Goal: Transaction & Acquisition: Purchase product/service

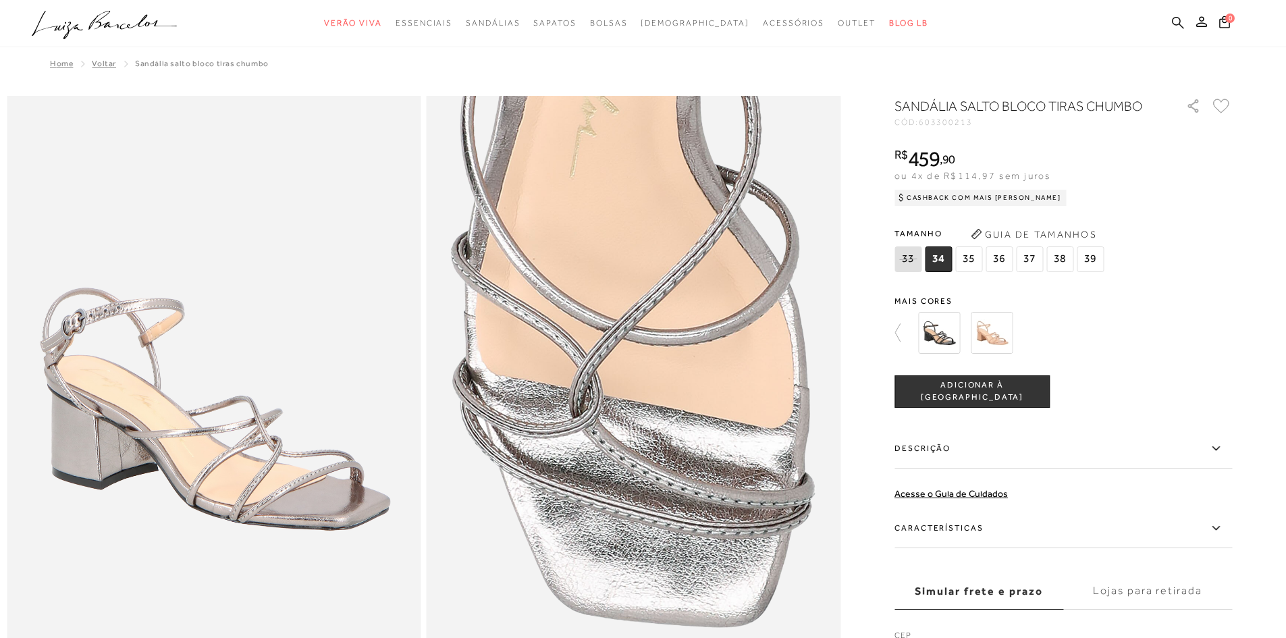
click at [1174, 21] on icon at bounding box center [1178, 22] width 12 height 12
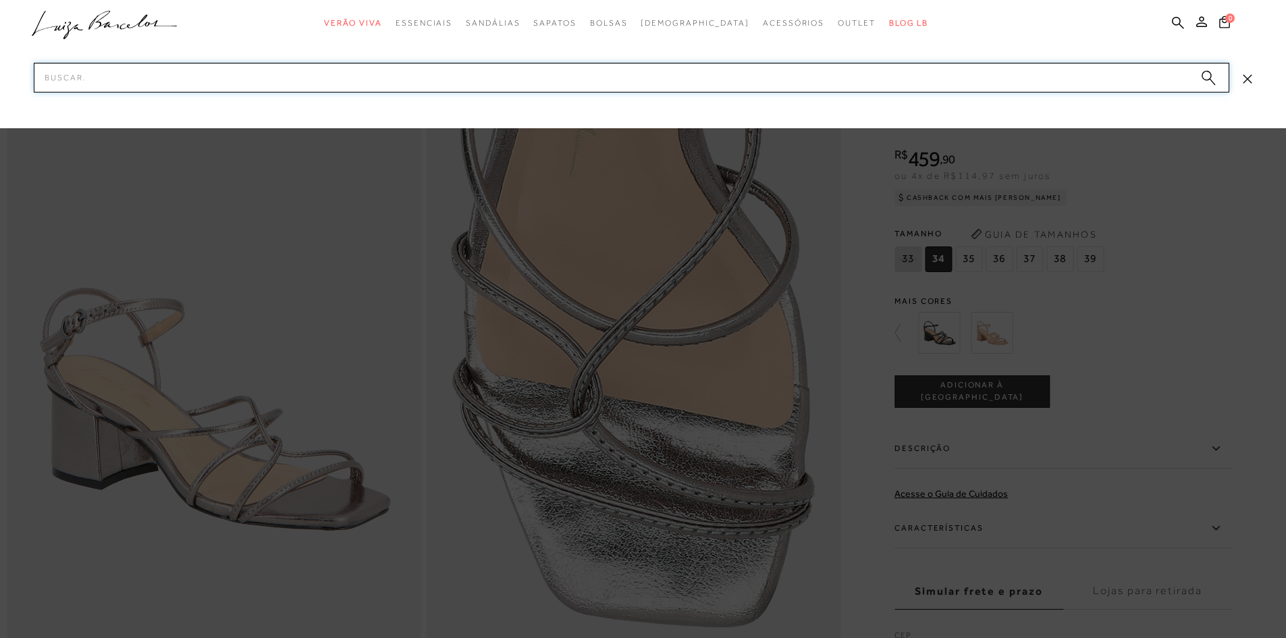
click at [554, 75] on input "Pesquisar" at bounding box center [632, 78] width 1196 height 30
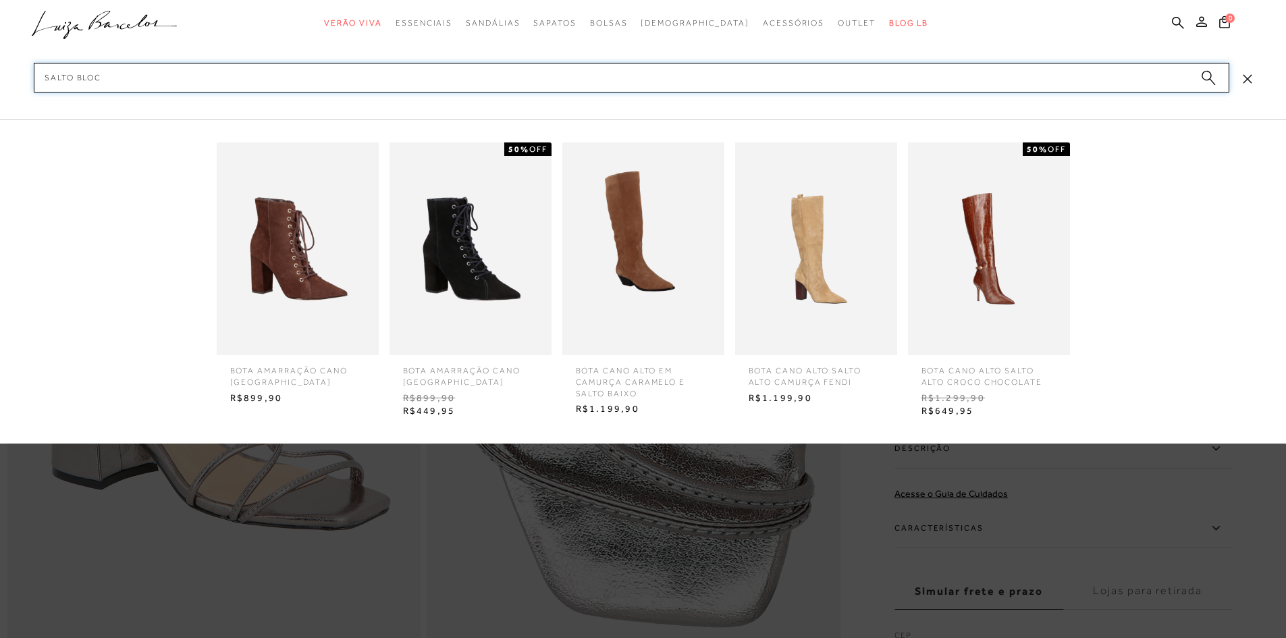
type input "salto bloco"
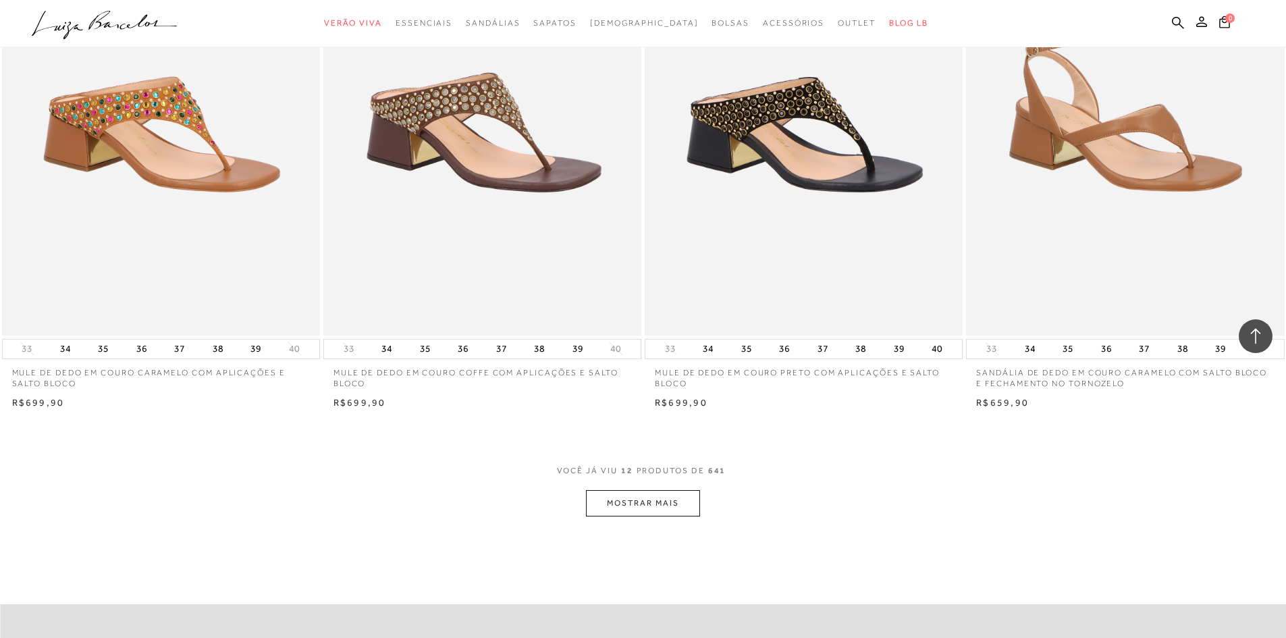
scroll to position [1553, 0]
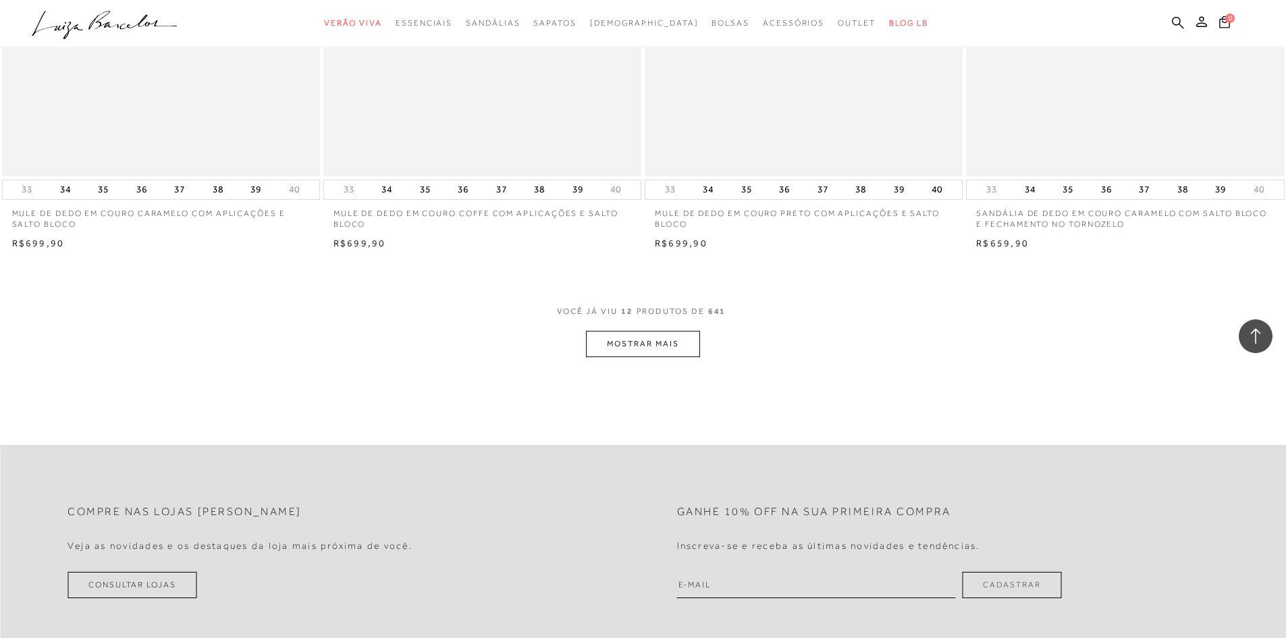
click at [665, 342] on button "MOSTRAR MAIS" at bounding box center [642, 344] width 113 height 26
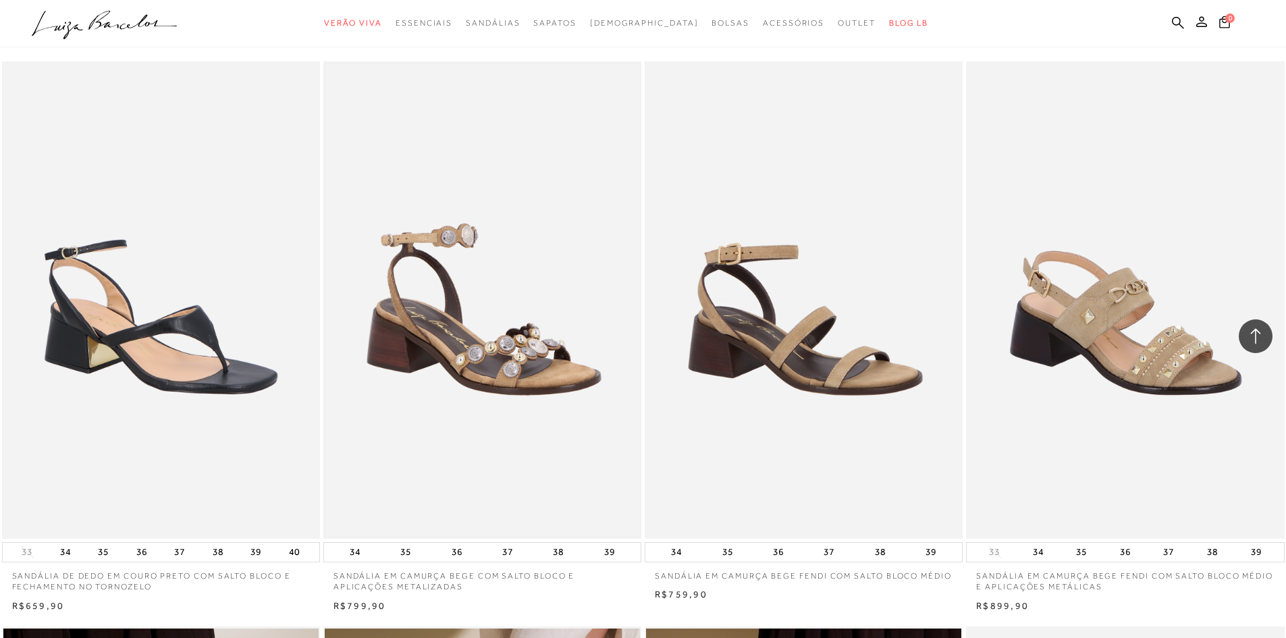
click at [526, 240] on img at bounding box center [482, 299] width 315 height 473
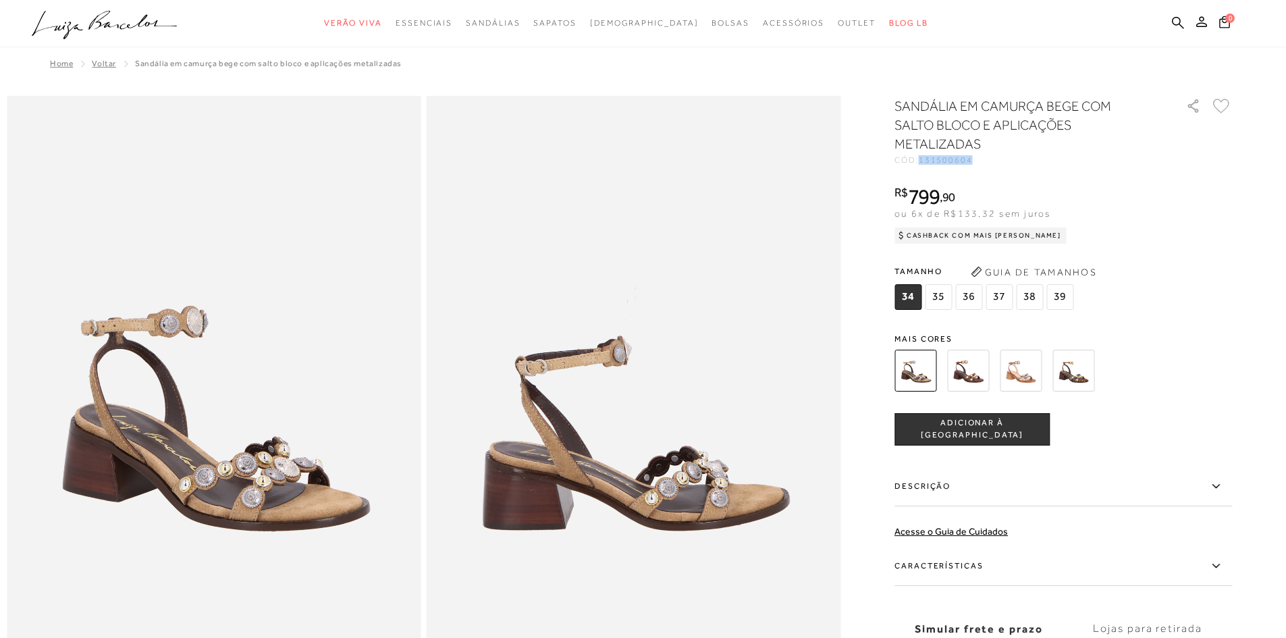
drag, startPoint x: 976, startPoint y: 161, endPoint x: 926, endPoint y: 159, distance: 49.3
click at [926, 159] on span "131500604" at bounding box center [946, 159] width 54 height 9
copy span "131500604"
click at [1180, 18] on icon at bounding box center [1178, 22] width 12 height 12
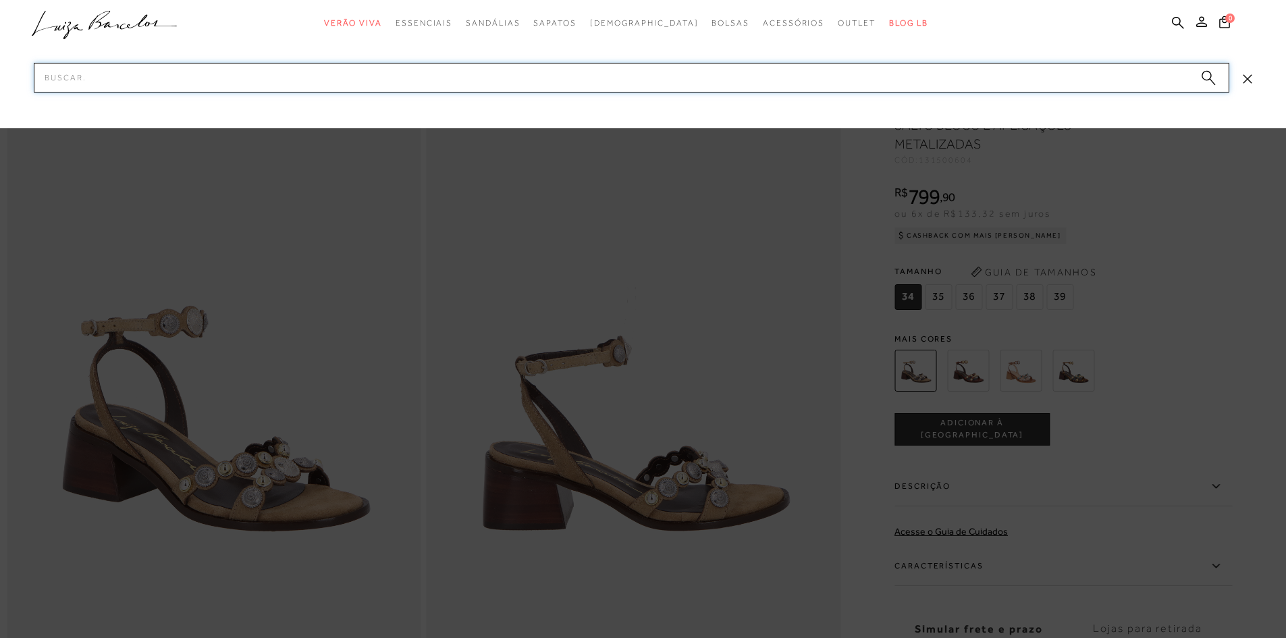
paste input "13170027-8"
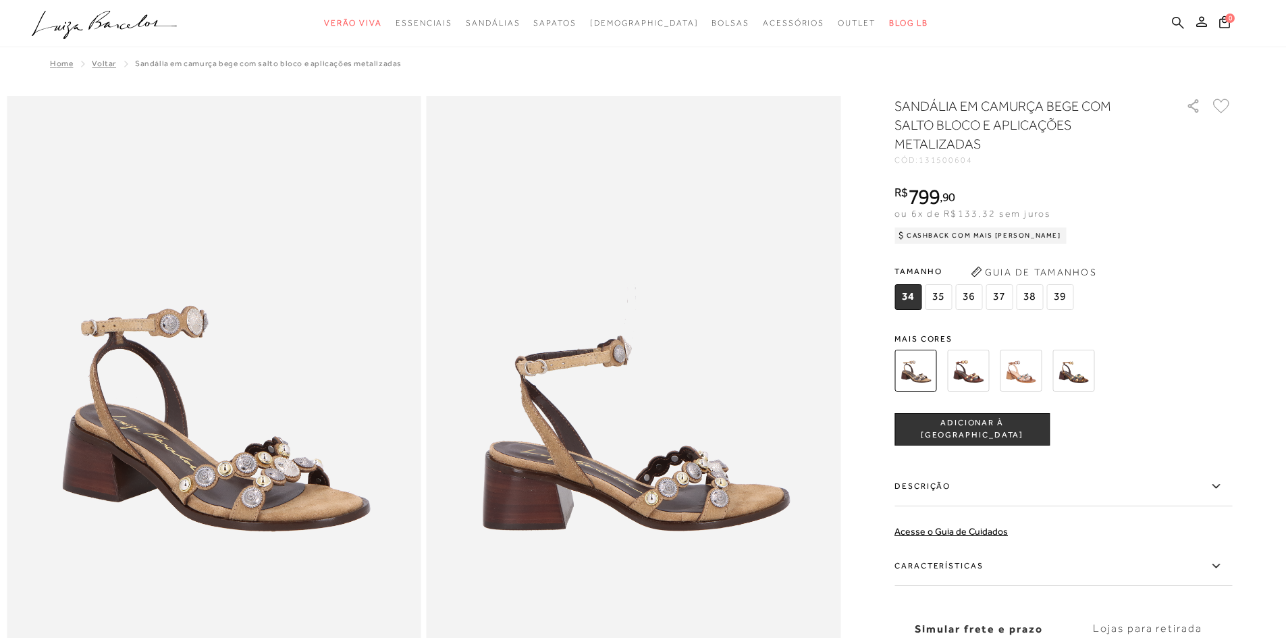
click at [1174, 30] on link at bounding box center [1178, 24] width 12 height 17
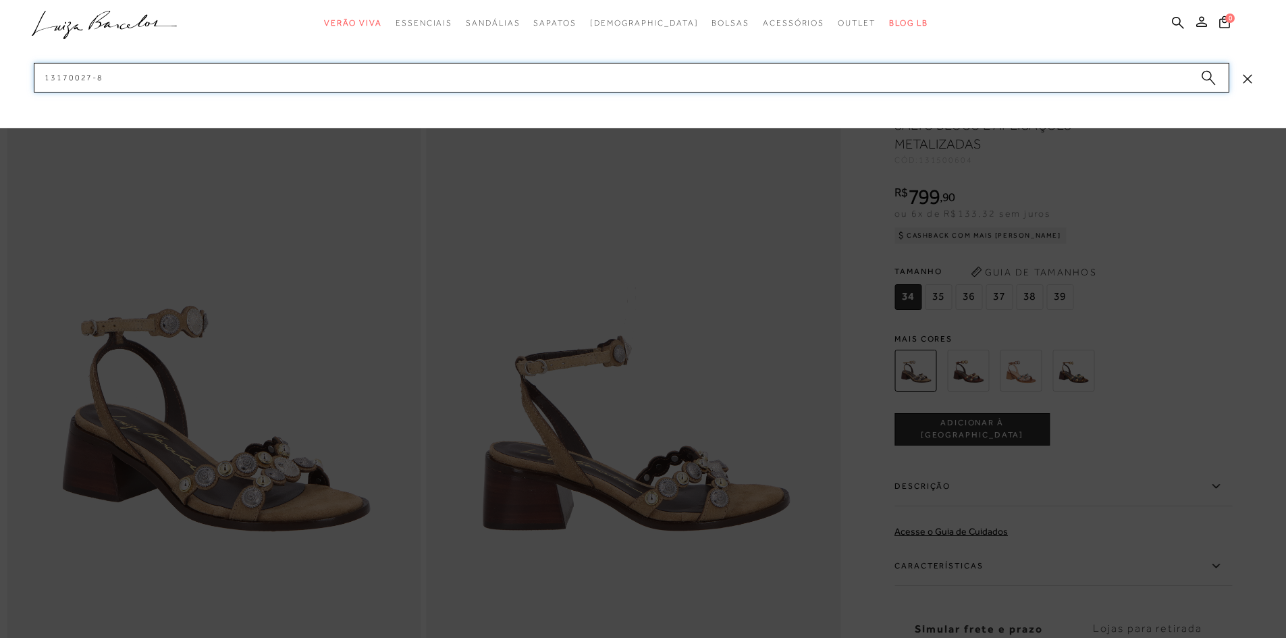
drag, startPoint x: 993, startPoint y: 71, endPoint x: 96, endPoint y: 75, distance: 897.4
click at [96, 75] on input "13170027-8" at bounding box center [632, 78] width 1196 height 30
type input "131700278"
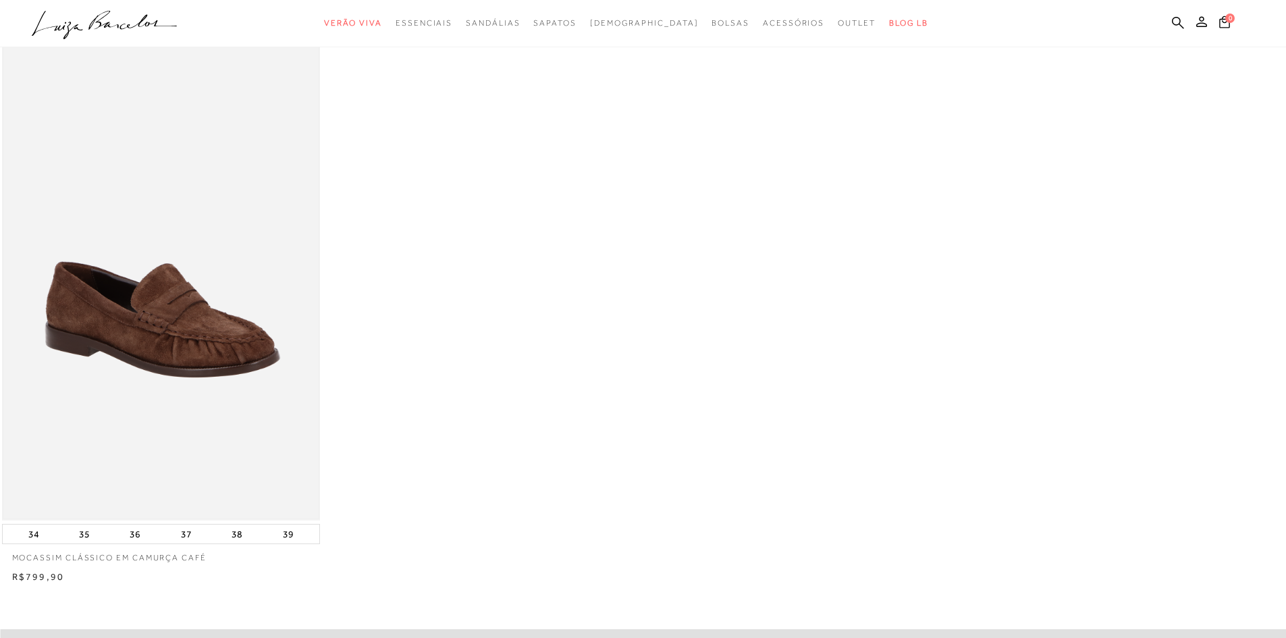
scroll to position [68, 0]
